Goal: Information Seeking & Learning: Learn about a topic

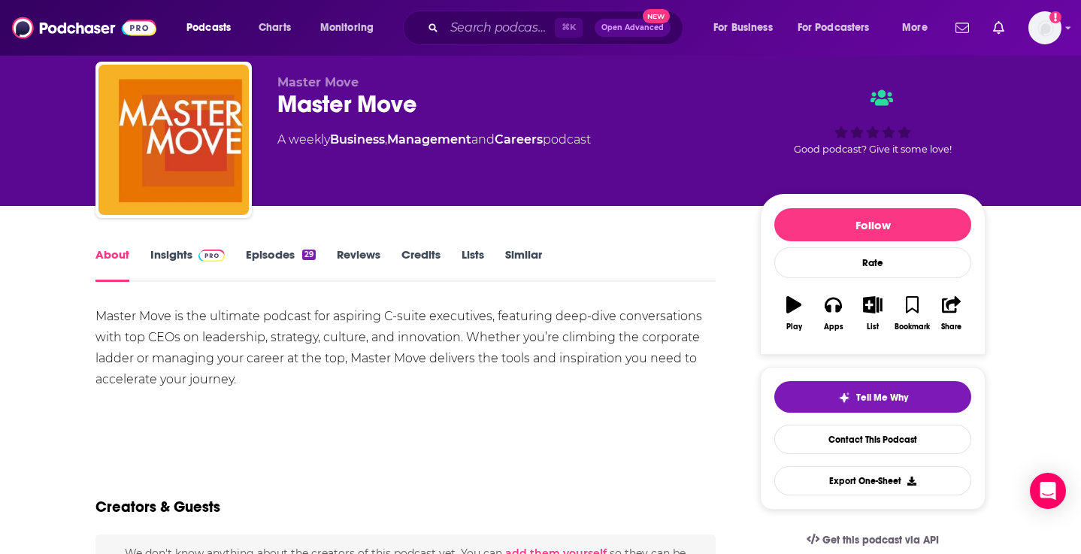
scroll to position [29, 0]
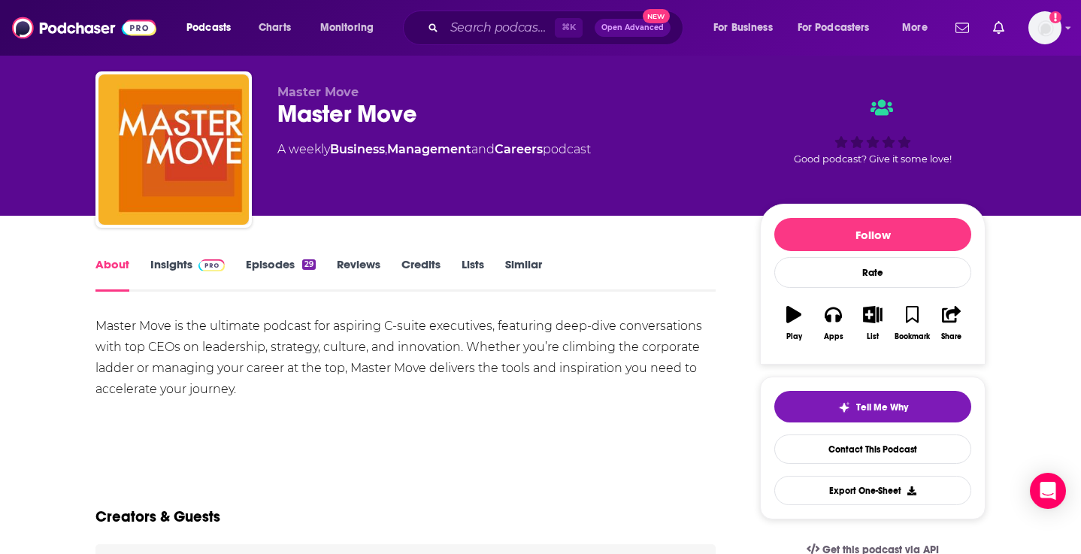
click at [173, 259] on link "Insights" at bounding box center [187, 274] width 74 height 35
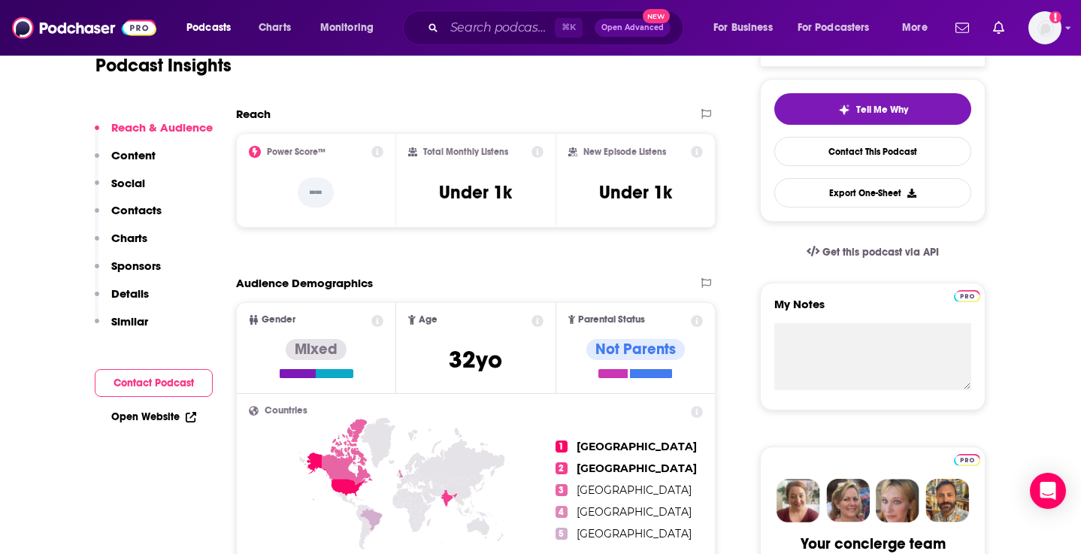
scroll to position [328, 0]
click at [132, 156] on p "Content" at bounding box center [133, 155] width 44 height 14
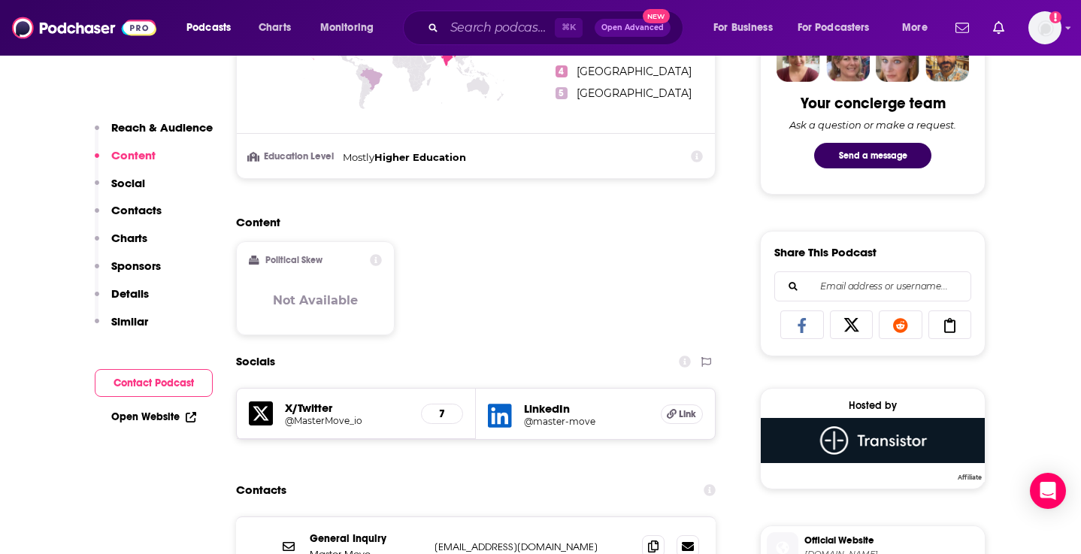
scroll to position [774, 0]
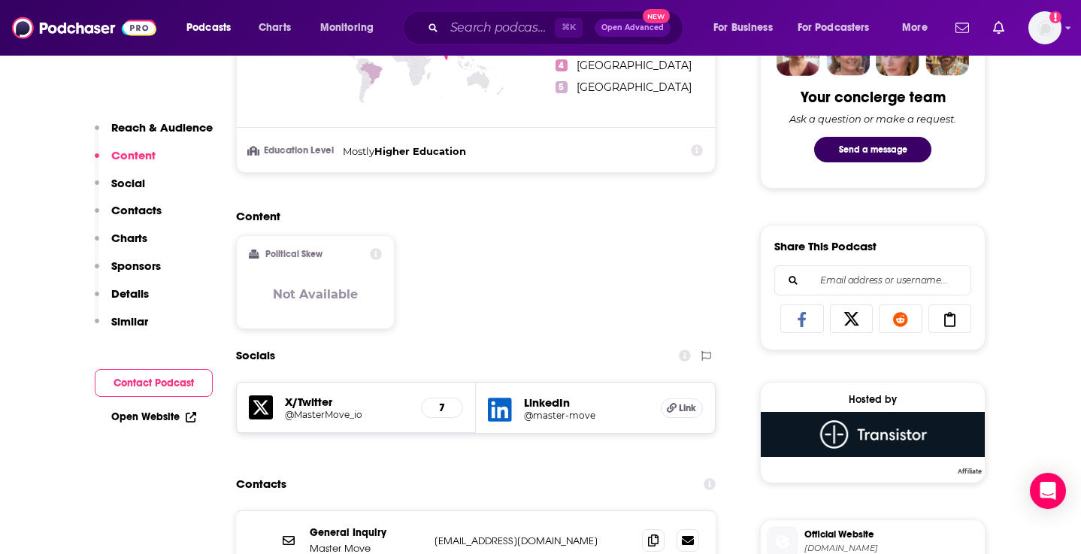
click at [132, 174] on button "Content" at bounding box center [125, 162] width 61 height 28
click at [129, 189] on p "Social" at bounding box center [128, 183] width 34 height 14
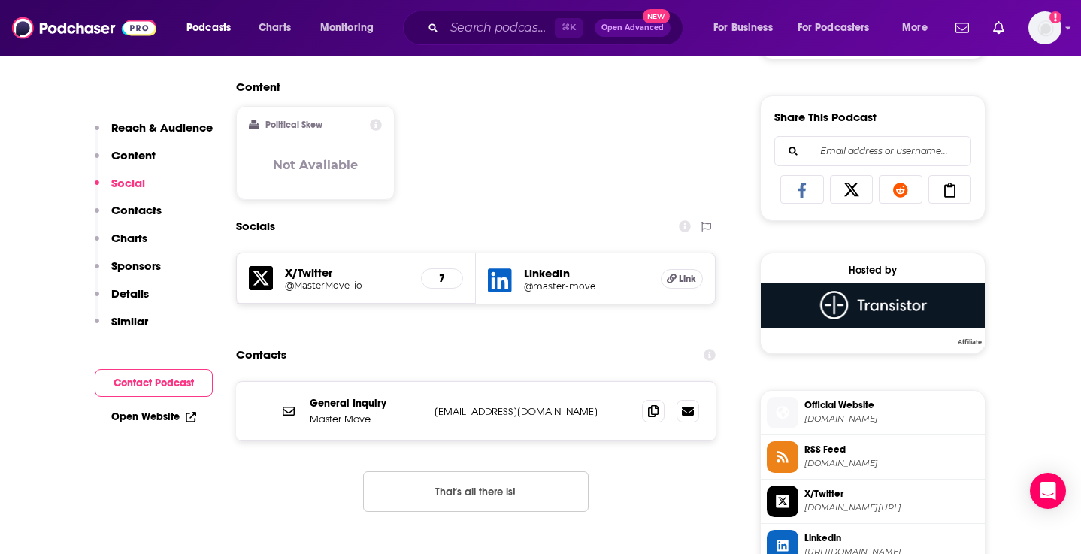
scroll to position [907, 0]
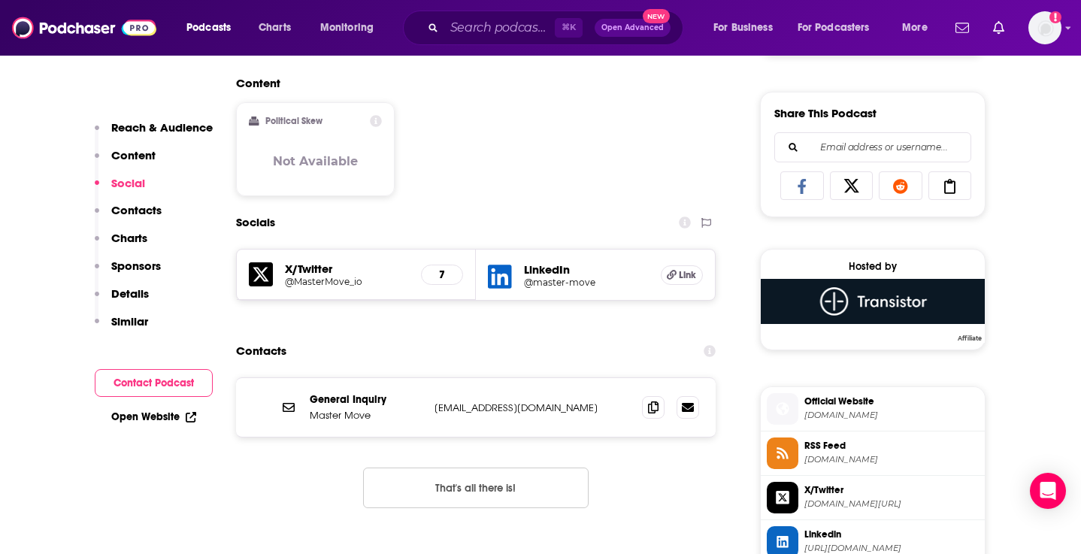
click at [134, 224] on button "Contacts" at bounding box center [128, 217] width 67 height 28
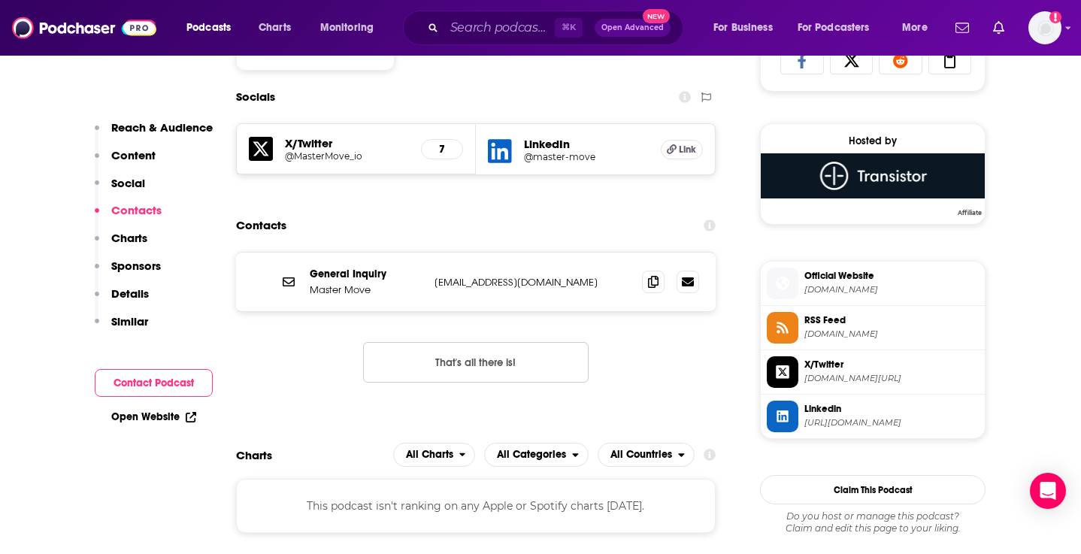
scroll to position [1035, 0]
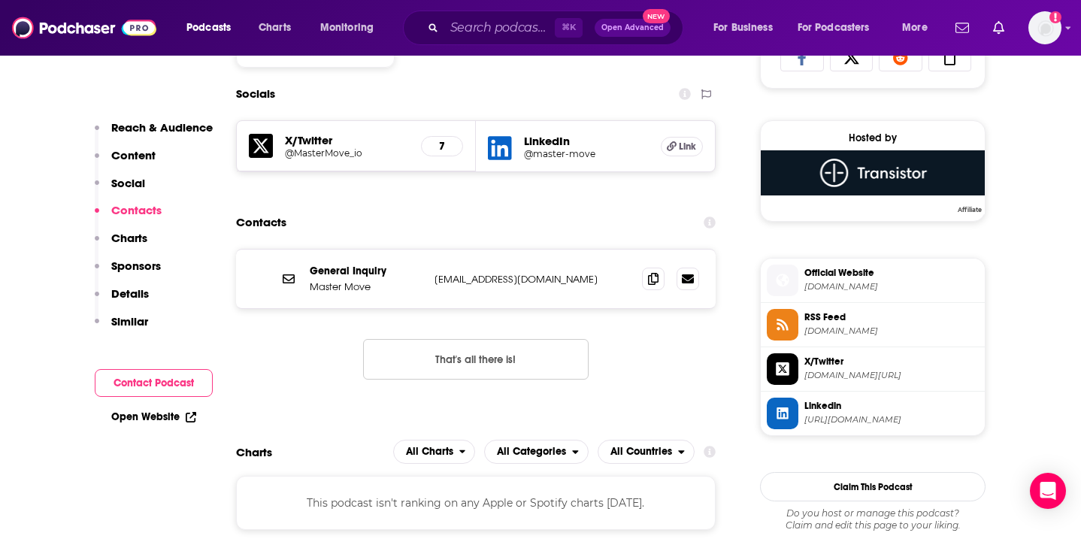
click at [134, 243] on p "Charts" at bounding box center [129, 238] width 36 height 14
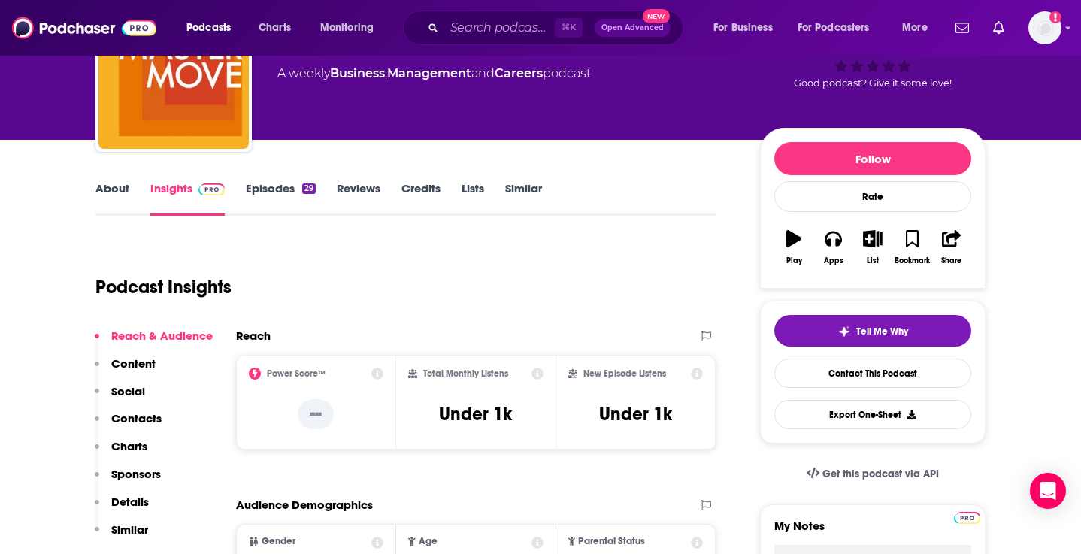
scroll to position [142, 0]
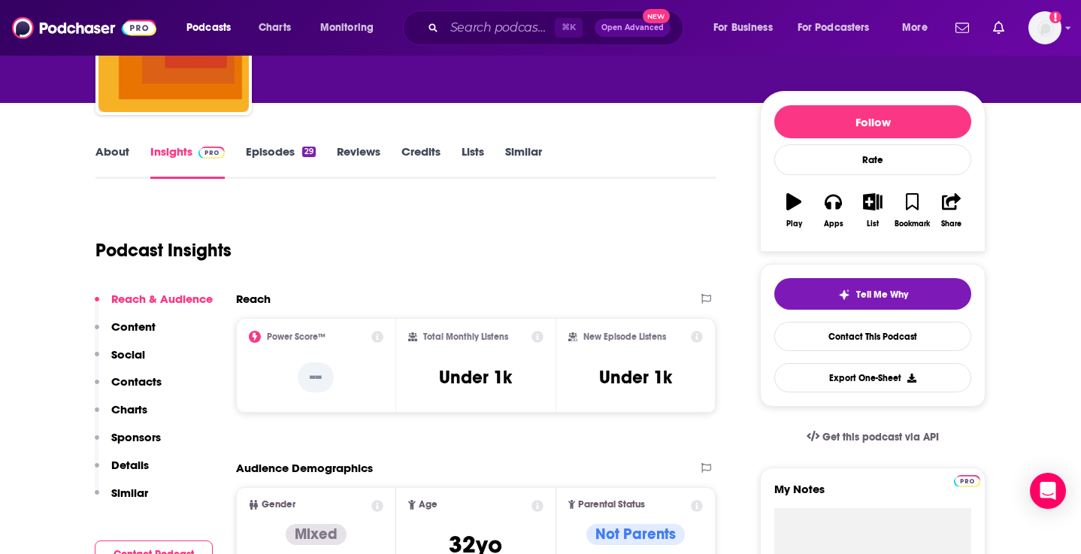
click at [351, 143] on div "About Insights Episodes 29 Reviews Credits Lists Similar" at bounding box center [405, 160] width 620 height 37
click at [429, 156] on link "Credits" at bounding box center [420, 161] width 39 height 35
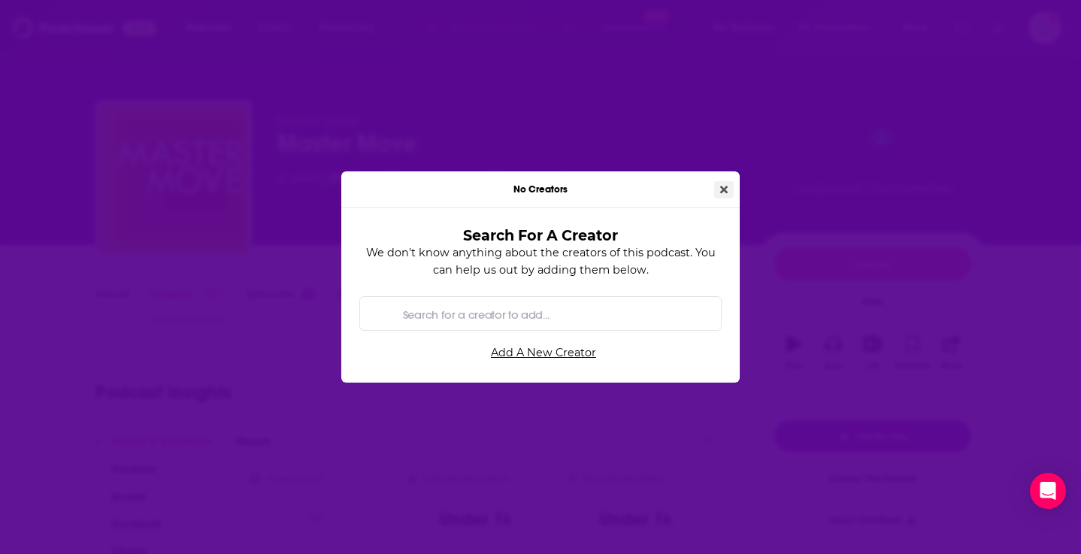
click at [721, 190] on icon "Close" at bounding box center [724, 189] width 8 height 11
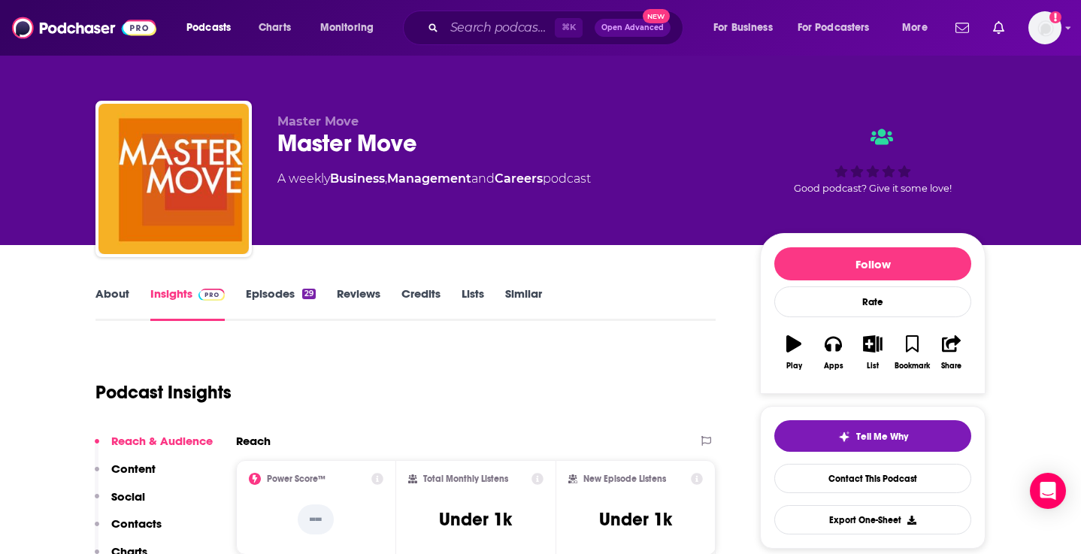
click at [468, 291] on link "Lists" at bounding box center [473, 303] width 23 height 35
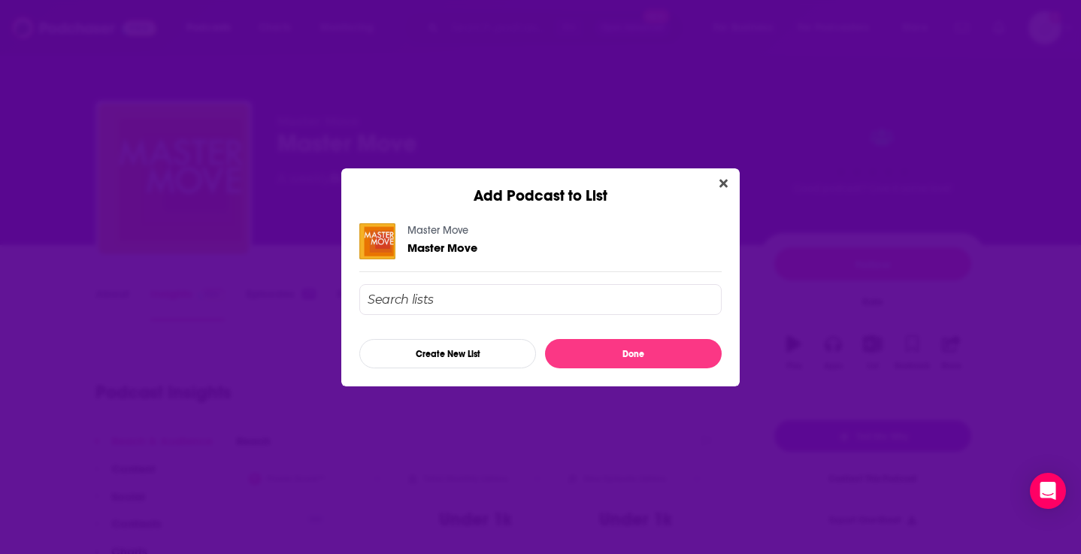
click at [734, 181] on div "Add Podcast to List" at bounding box center [540, 186] width 398 height 37
click at [724, 181] on icon "Close" at bounding box center [724, 183] width 8 height 8
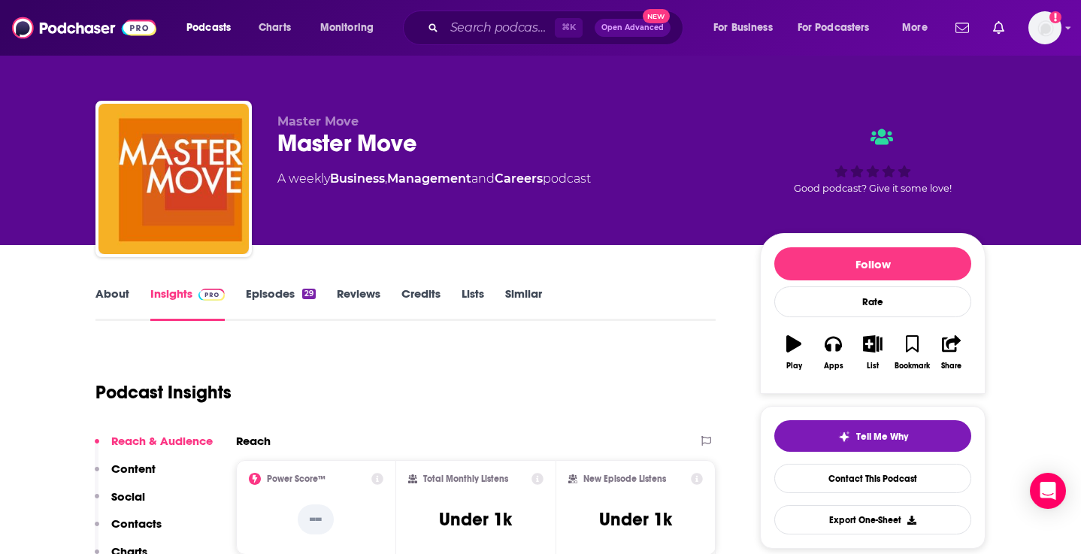
click at [524, 300] on link "Similar" at bounding box center [523, 303] width 37 height 35
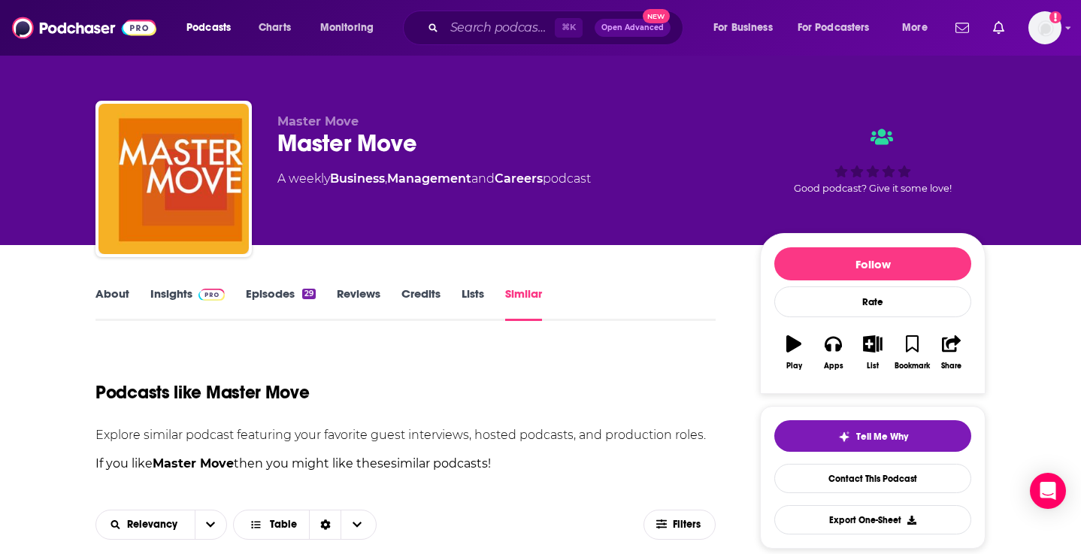
click at [265, 302] on link "Episodes 29" at bounding box center [281, 303] width 70 height 35
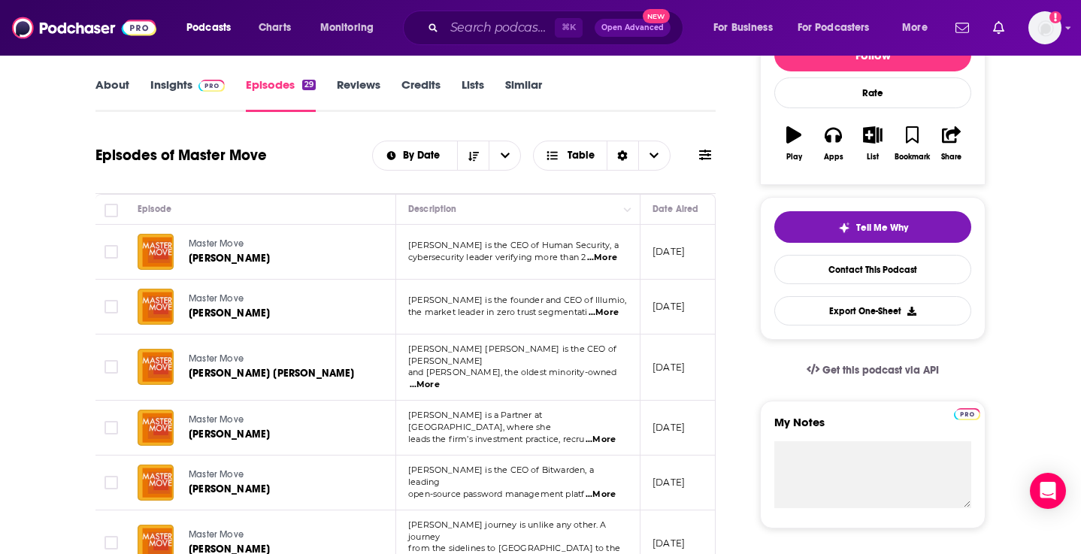
scroll to position [211, 0]
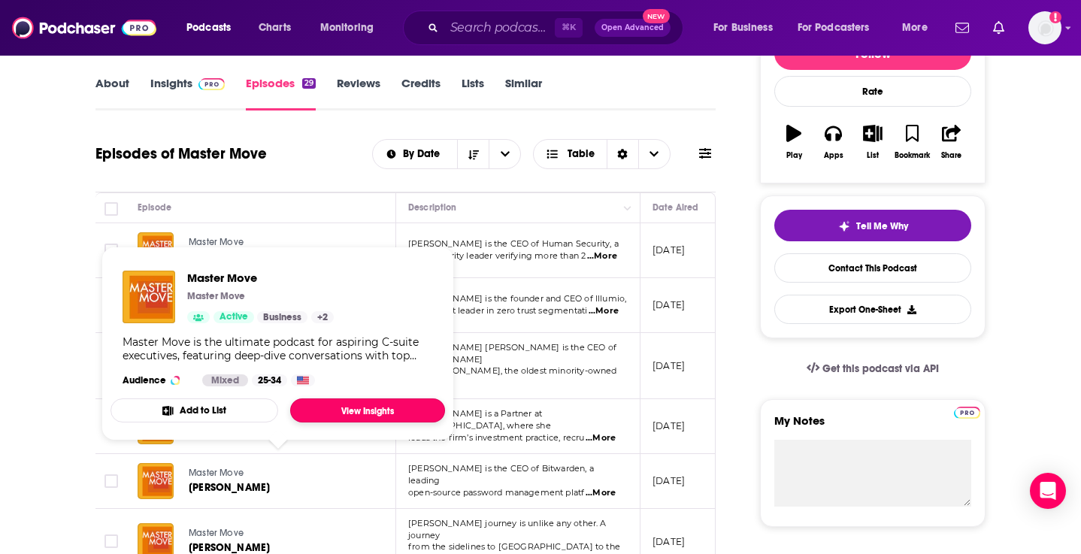
click at [353, 414] on link "View Insights" at bounding box center [367, 410] width 155 height 24
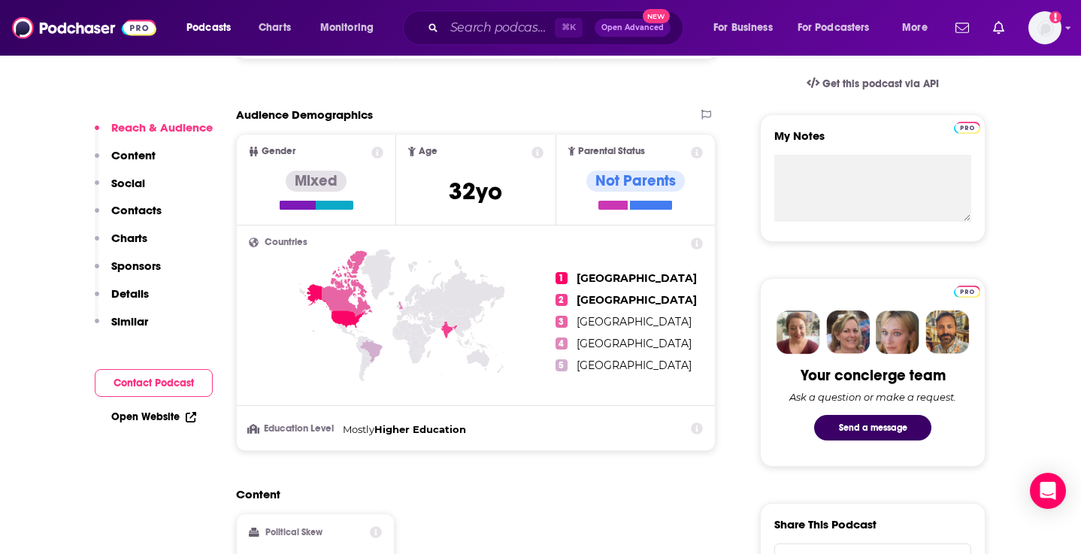
scroll to position [502, 0]
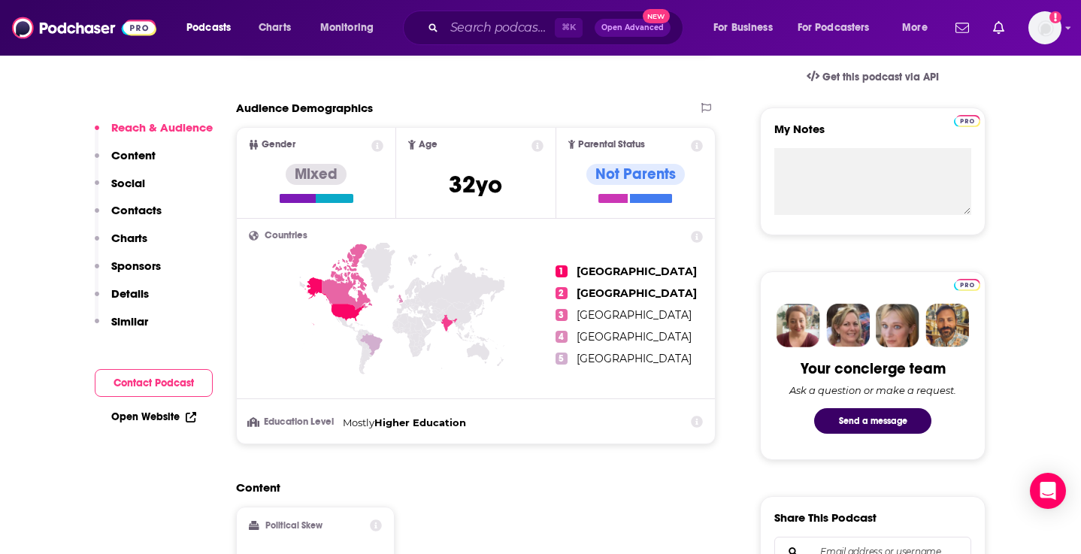
click at [560, 271] on span "1" at bounding box center [562, 271] width 12 height 12
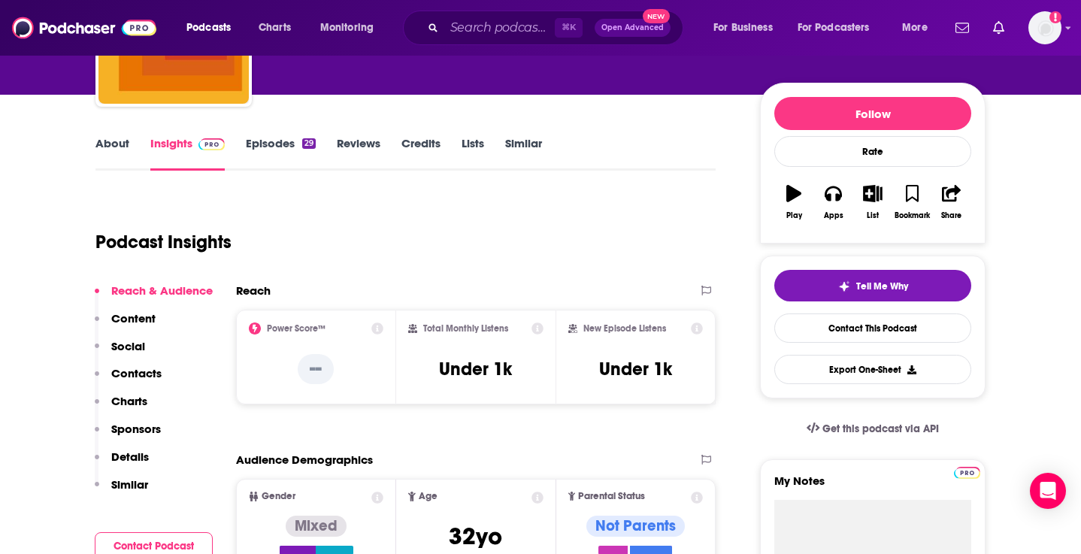
scroll to position [144, 0]
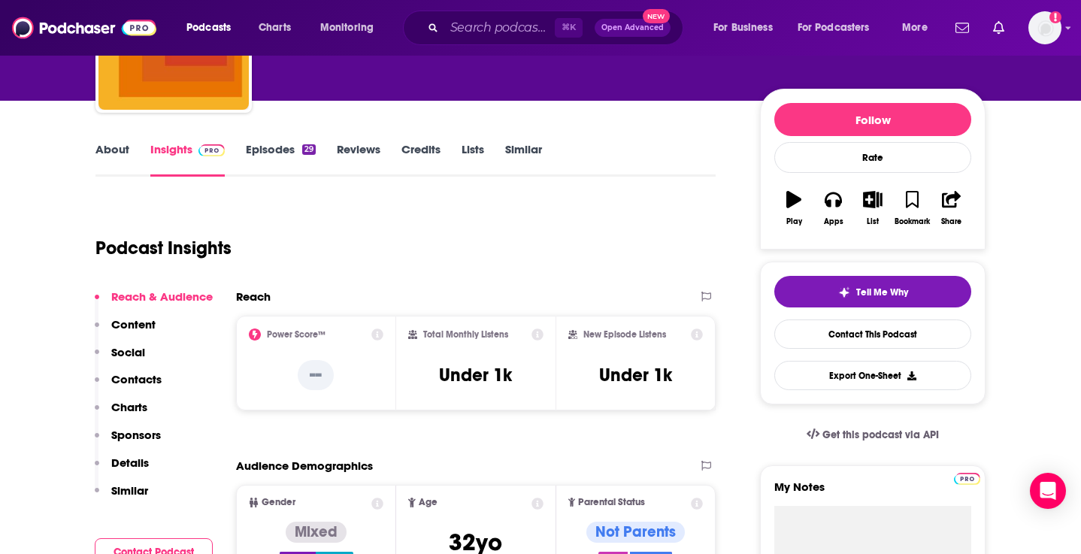
click at [701, 338] on icon at bounding box center [697, 335] width 12 height 12
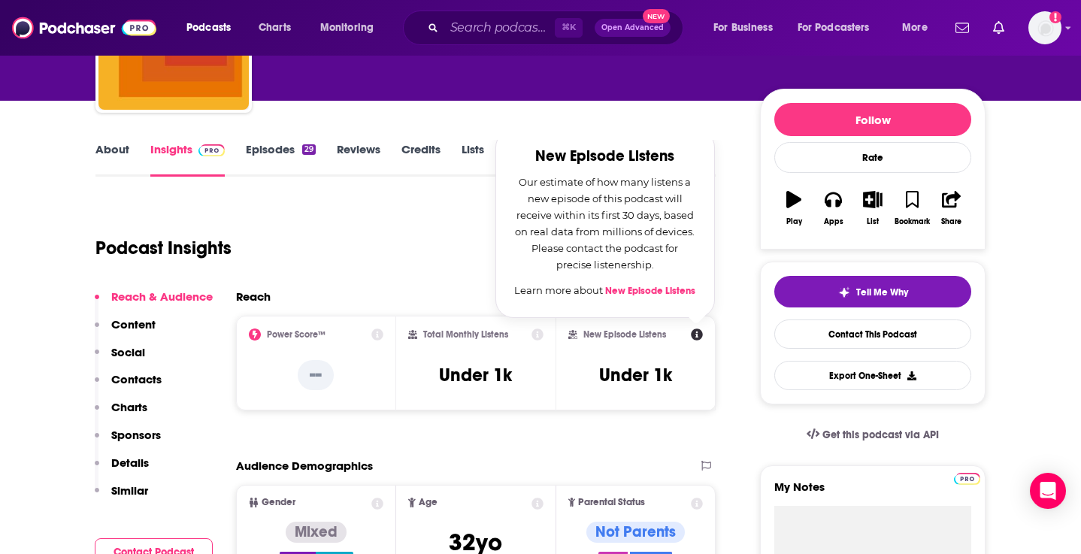
click at [192, 150] on span at bounding box center [208, 149] width 32 height 14
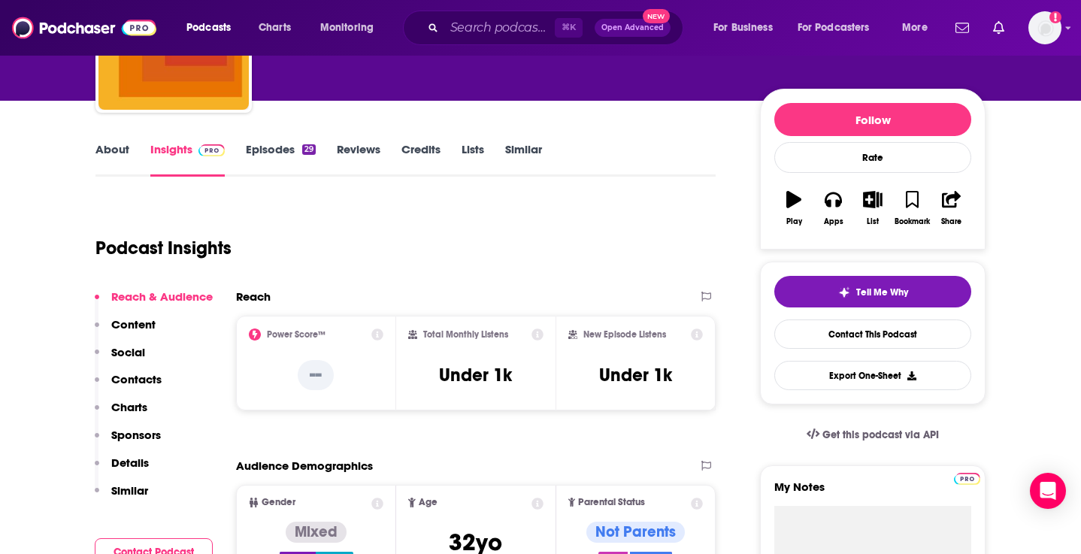
click at [156, 322] on div "Reach & Audience Content Social Contacts Charts Sponsors Details Similar" at bounding box center [154, 399] width 118 height 221
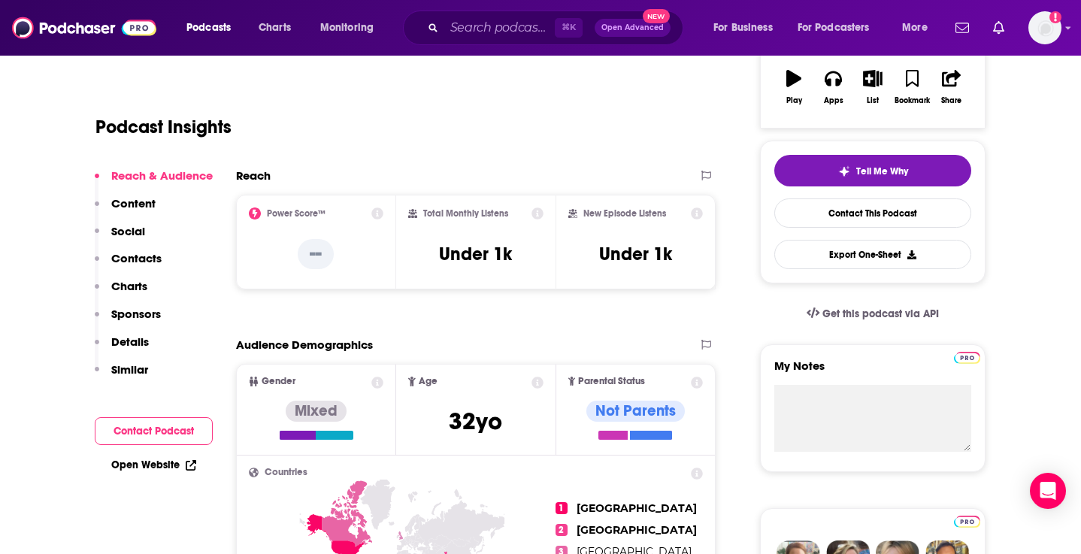
scroll to position [268, 0]
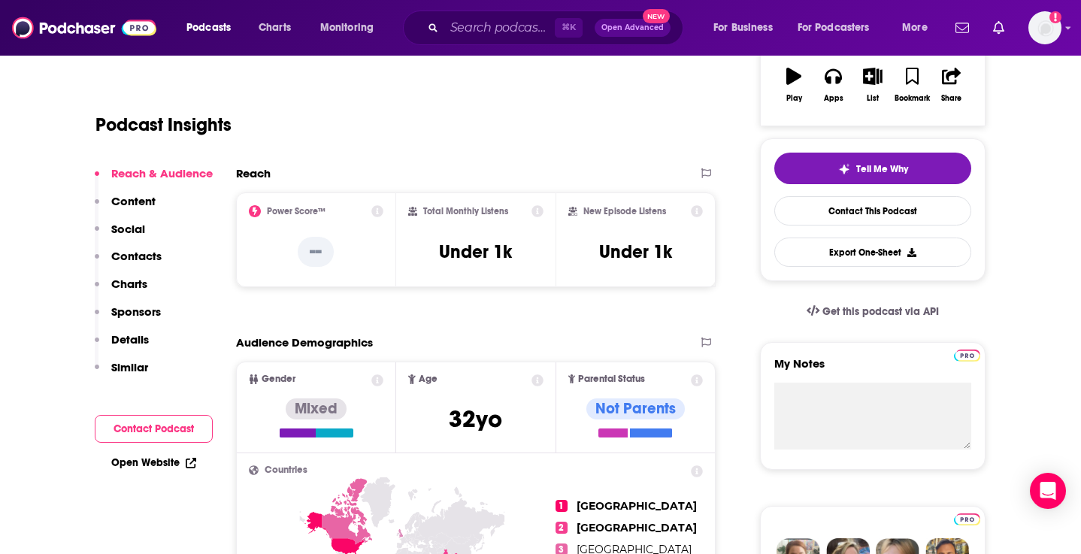
click at [535, 380] on icon at bounding box center [538, 380] width 12 height 12
click at [698, 383] on icon at bounding box center [697, 380] width 12 height 12
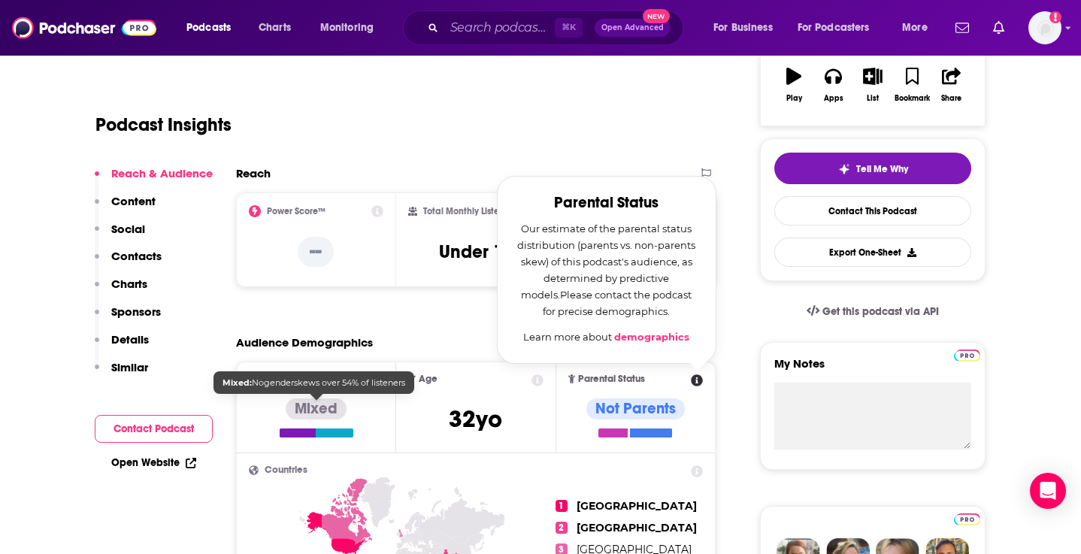
click at [287, 435] on div at bounding box center [298, 433] width 37 height 9
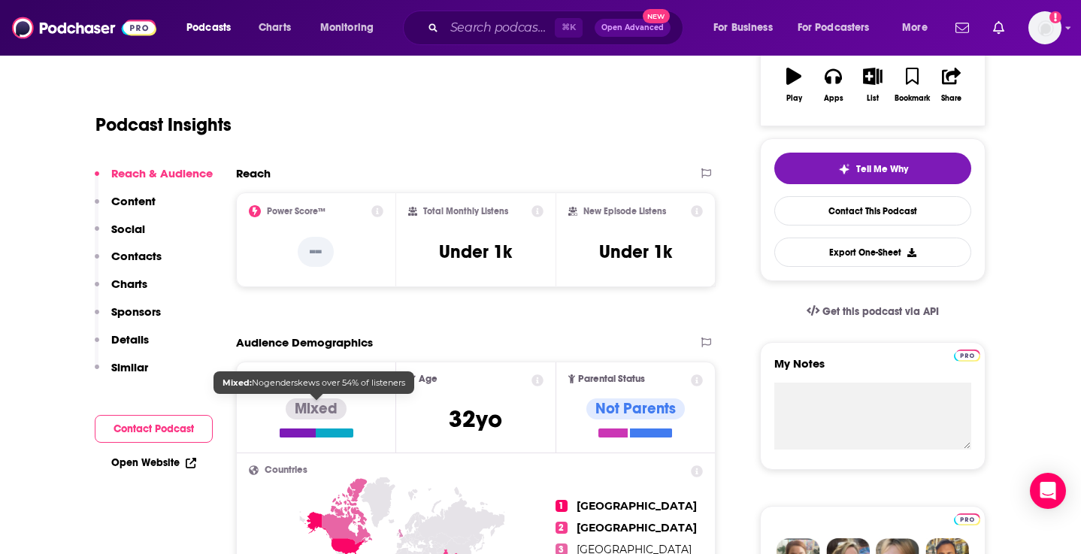
click at [326, 435] on div at bounding box center [317, 433] width 74 height 9
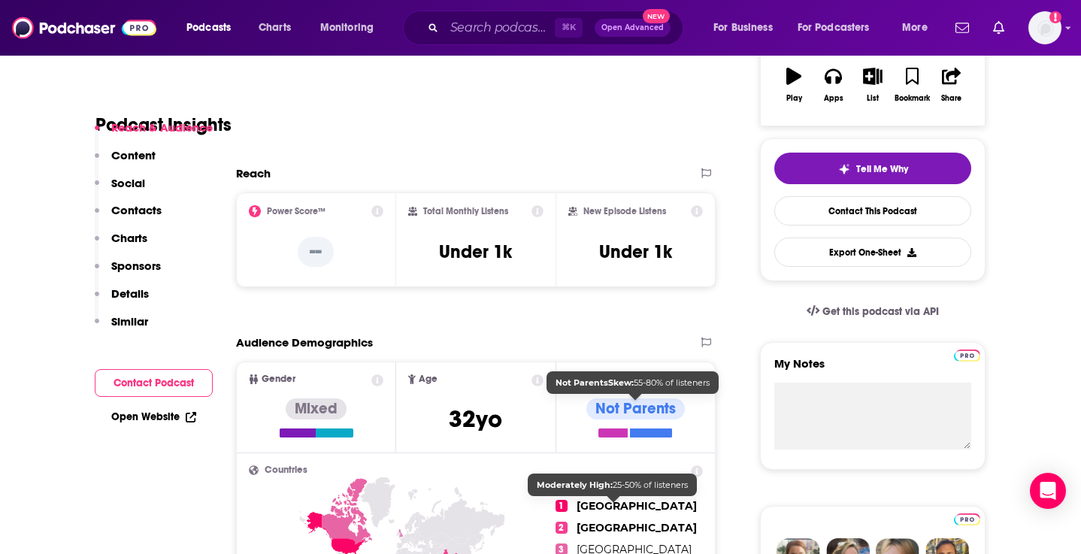
scroll to position [371, 0]
